Goal: Find specific page/section: Find specific page/section

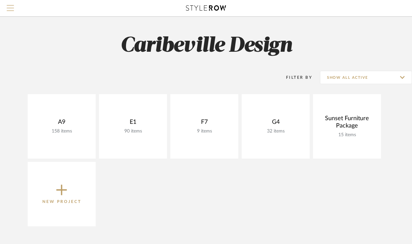
click at [15, 8] on button "Menu" at bounding box center [10, 8] width 21 height 16
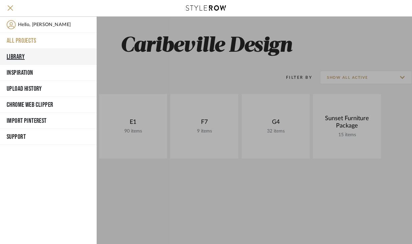
click at [27, 55] on button "Library" at bounding box center [48, 57] width 97 height 16
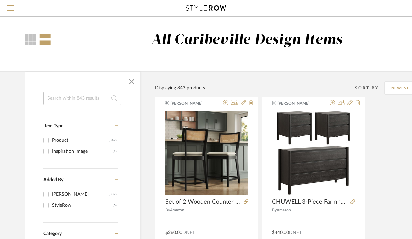
click at [95, 100] on input at bounding box center [82, 97] width 78 height 13
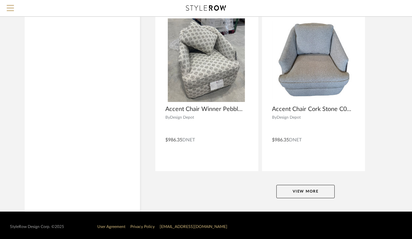
scroll to position [3017, 0]
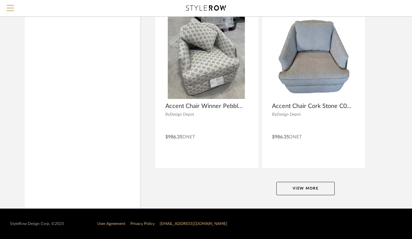
click at [304, 190] on button "View More" at bounding box center [306, 188] width 58 height 13
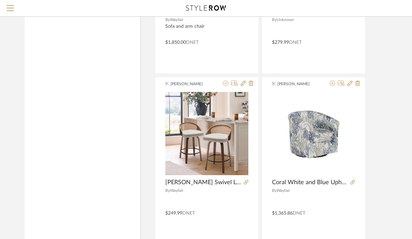
scroll to position [3456, 0]
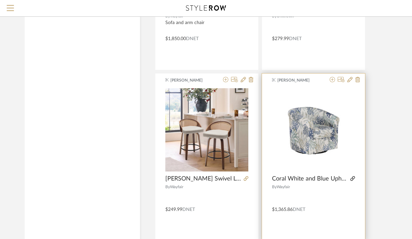
click at [354, 177] on icon at bounding box center [353, 178] width 5 height 5
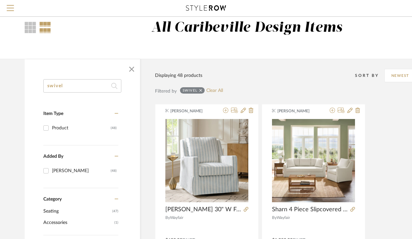
scroll to position [0, 0]
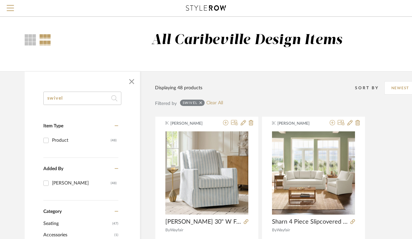
click at [82, 99] on input "swivel" at bounding box center [82, 97] width 78 height 13
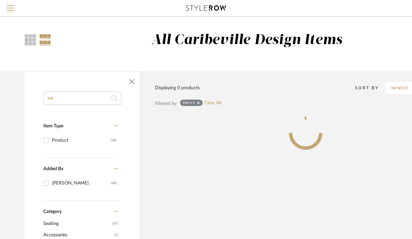
type input "s"
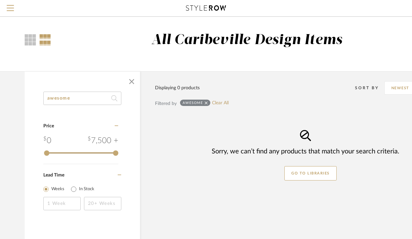
type input "awesome"
